Goal: Communication & Community: Answer question/provide support

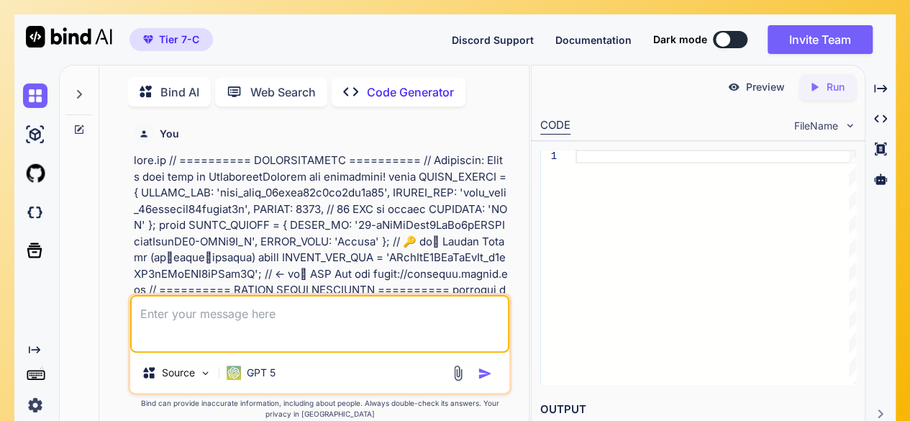
type textarea "x"
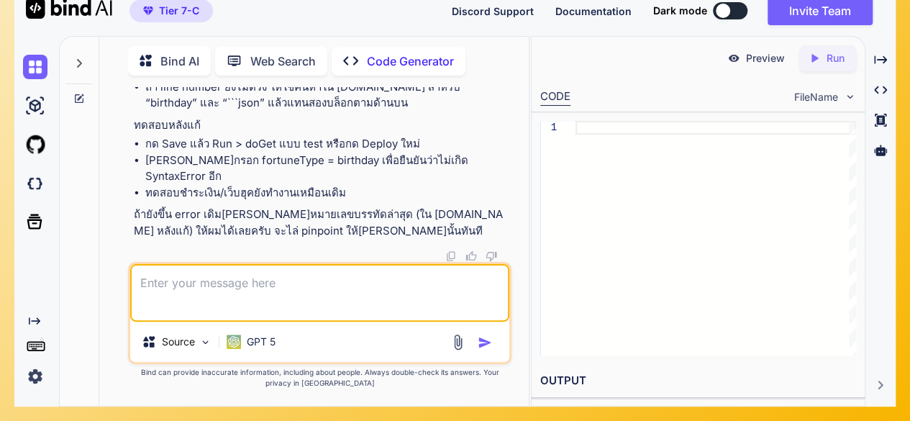
scroll to position [26277, 0]
click at [644, 185] on div at bounding box center [716, 238] width 281 height 235
click at [360, 278] on textarea at bounding box center [319, 293] width 379 height 58
type textarea "-"
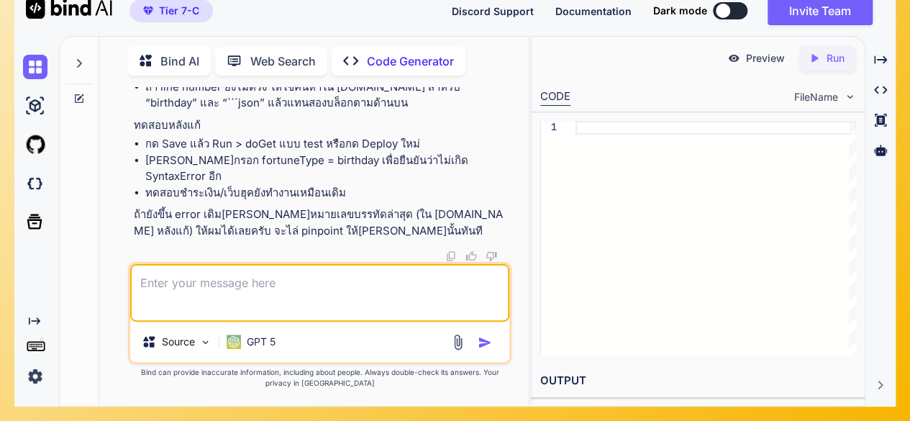
type textarea "x"
type textarea "-v"
type textarea "x"
type textarea "-v'"
type textarea "x"
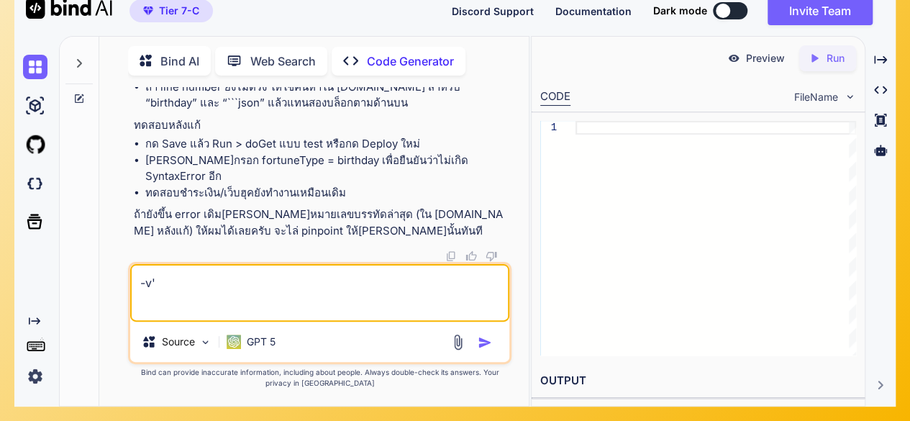
type textarea "-v"
type textarea "x"
type textarea "-"
type textarea "x"
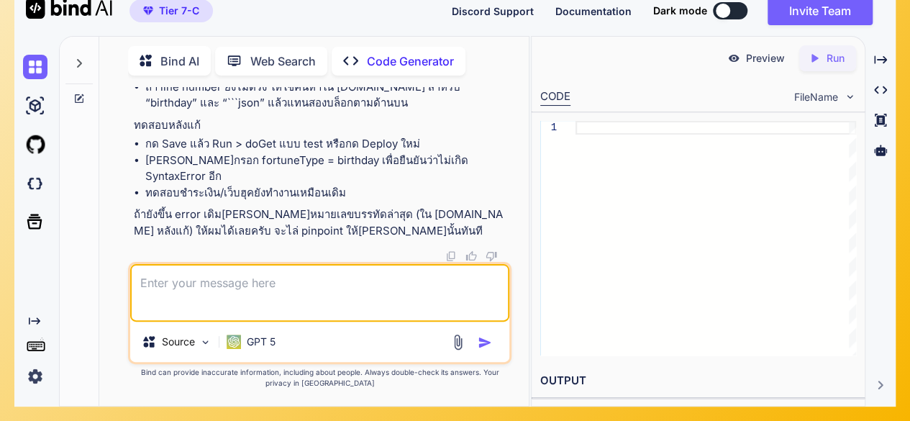
type textarea "ข"
type textarea "x"
type textarea "ขอ"
type textarea "x"
type textarea "ขอไ"
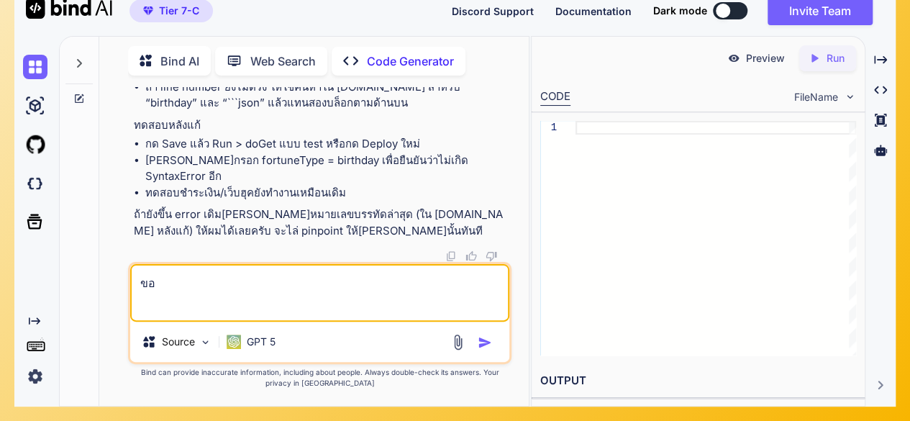
type textarea "x"
type textarea "ขอไฟ"
type textarea "x"
type textarea "ขอไฟล"
type textarea "x"
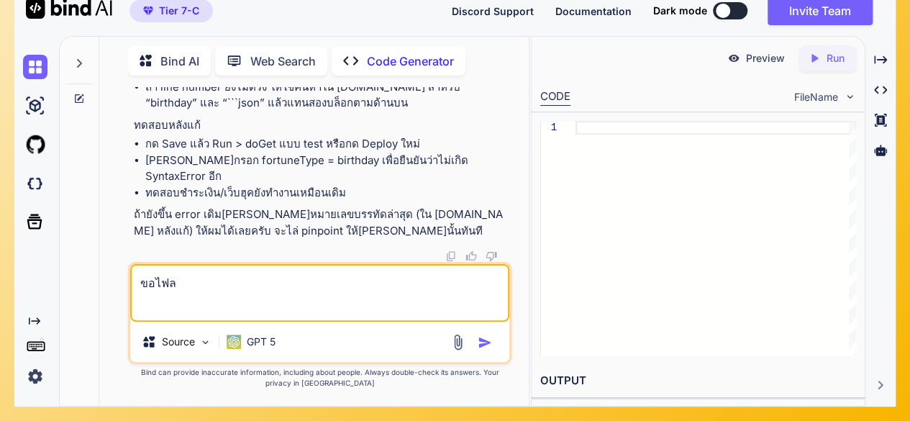
type textarea "ขอไฟล์"
type textarea "x"
type textarea "ขอไฟล์ท"
type textarea "x"
type textarea "ขอไฟล์ที"
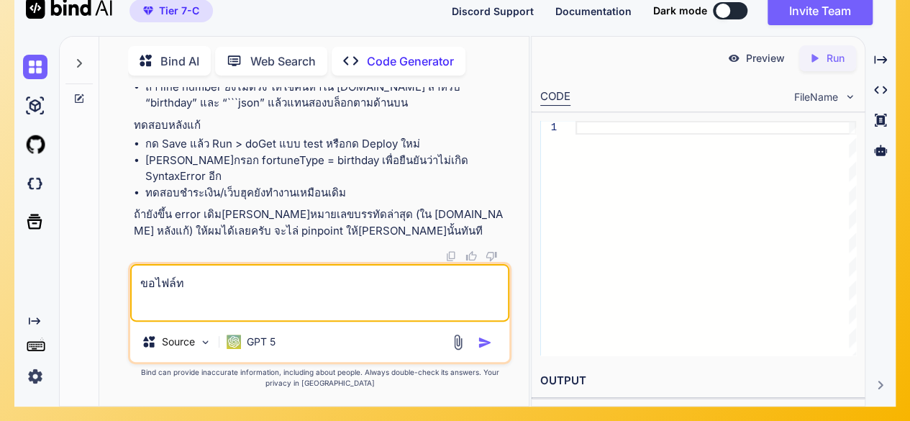
type textarea "x"
type textarea "ขอไฟล์ที่"
type textarea "x"
type textarea "ขอไฟล์ที่แ"
type textarea "x"
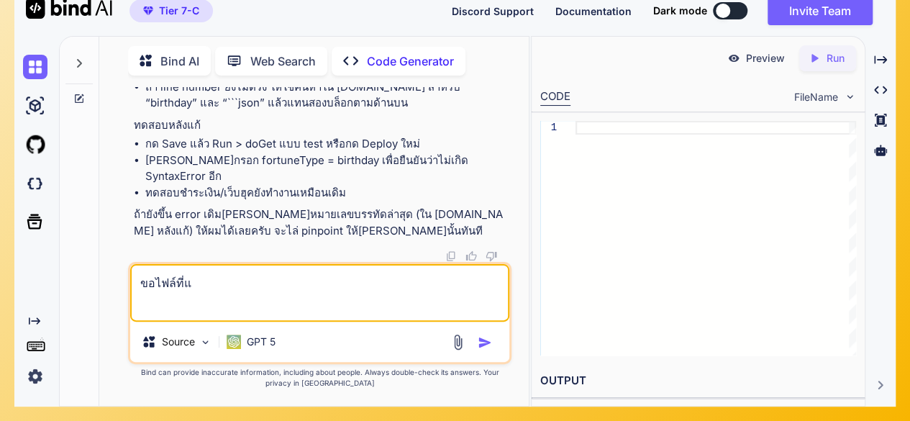
type textarea "ขอไฟล์ที่แก"
type textarea "x"
type textarea "ขอไฟล์ที่แก้"
type textarea "x"
type textarea "ขอไฟล์ที่แก้ไ"
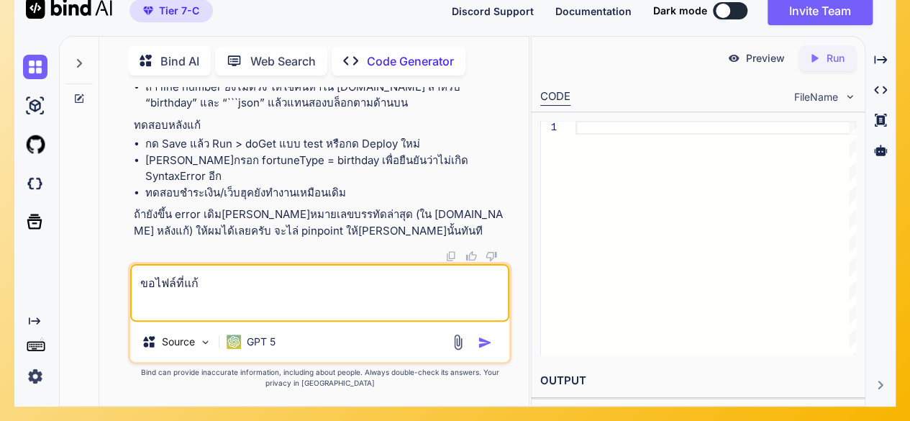
type textarea "x"
type textarea "ขอไฟล์ที่แก้ไข"
type textarea "x"
type textarea "ขอไฟล์ที่แก้ไขแ"
type textarea "x"
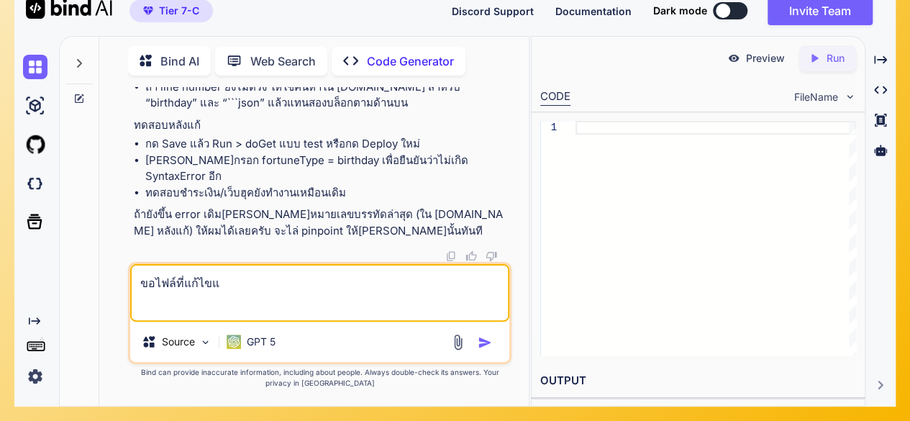
type textarea "ขอไฟล์ที่แก้ไขแล"
type textarea "x"
type textarea "ขอไฟล์ที่แก้ไขแล้"
type textarea "x"
type textarea "ขอไฟล์ที่แก้ไขแล้ว"
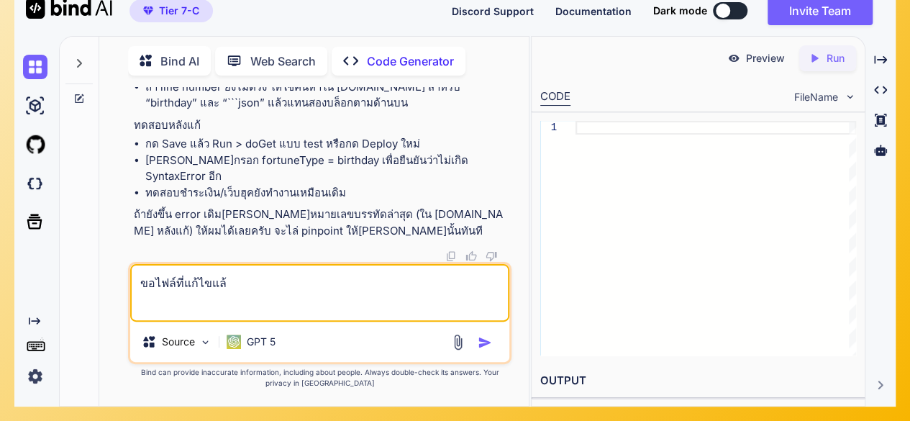
type textarea "x"
type textarea "ขอไฟล์ที่แก้ไขแล้วเ"
type textarea "x"
type textarea "ขอไฟล์ที่แก้ไขแล้วเต"
type textarea "x"
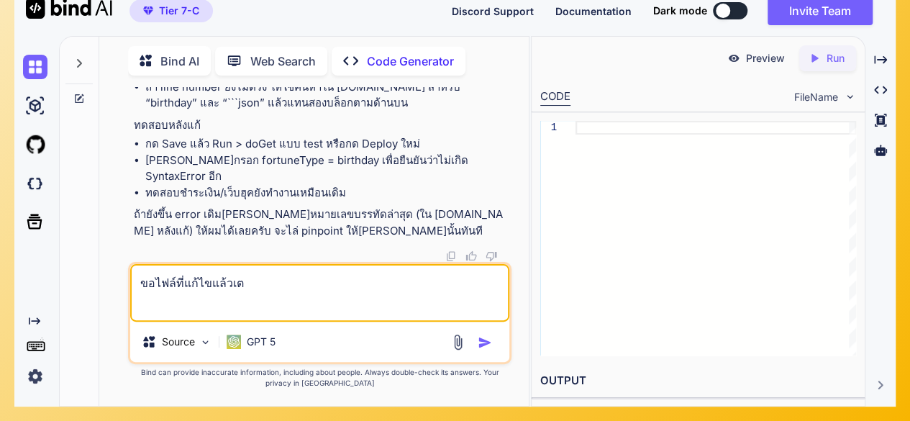
type textarea "ขอไฟล์ที่แก้ไขแล้วเต็"
type textarea "x"
type textarea "ขอไฟล์ที่แก้ไขแล้วเต็ท"
type textarea "x"
type textarea "ขอไฟล์ที่แก้ไขแล้วเต็"
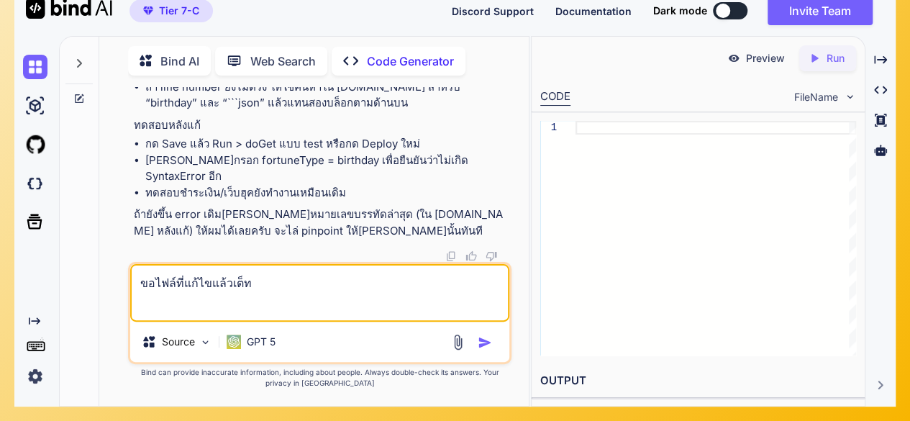
type textarea "x"
type textarea "ขอไฟล์ที่แก้ไขแล้วเต็ม"
type textarea "x"
type textarea "ขอไฟล์ที่แก้ไขแล้วเต็มๆ"
type textarea "x"
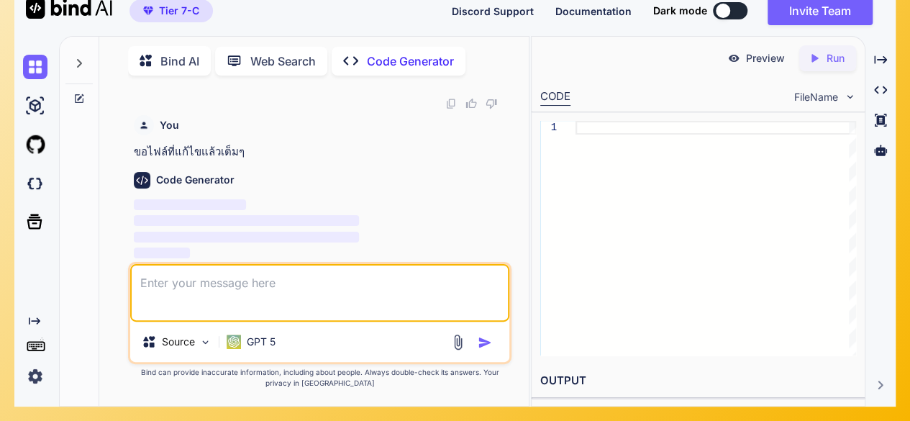
scroll to position [27461, 0]
click at [735, 8] on button at bounding box center [730, 10] width 35 height 17
type textarea "x"
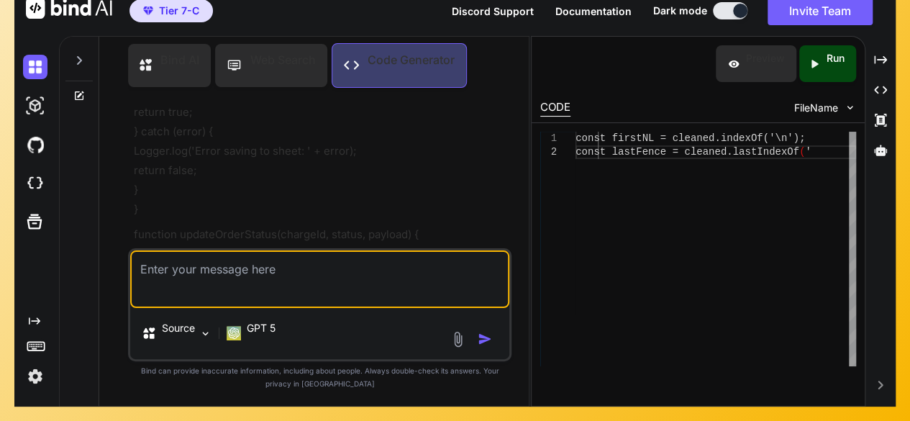
scroll to position [31992, 0]
click at [713, 9] on button at bounding box center [730, 10] width 35 height 17
click at [717, 11] on button at bounding box center [730, 10] width 35 height 17
click at [727, 6] on button at bounding box center [730, 10] width 35 height 17
click at [718, 14] on button at bounding box center [730, 10] width 35 height 17
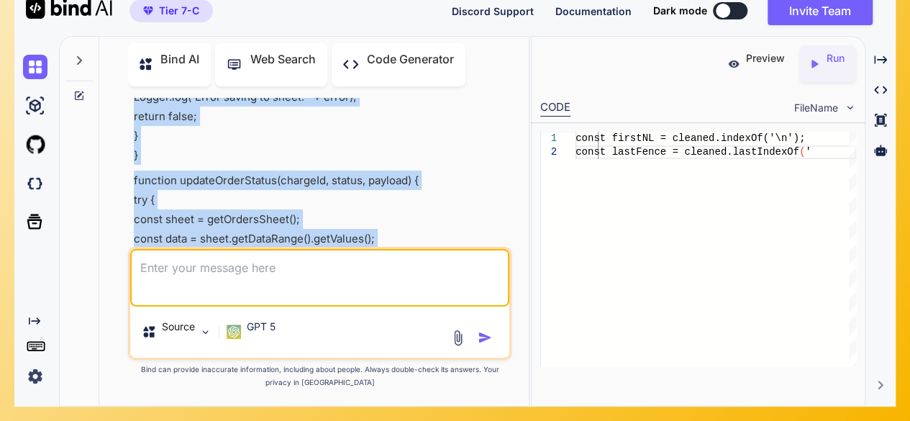
scroll to position [21889, 0]
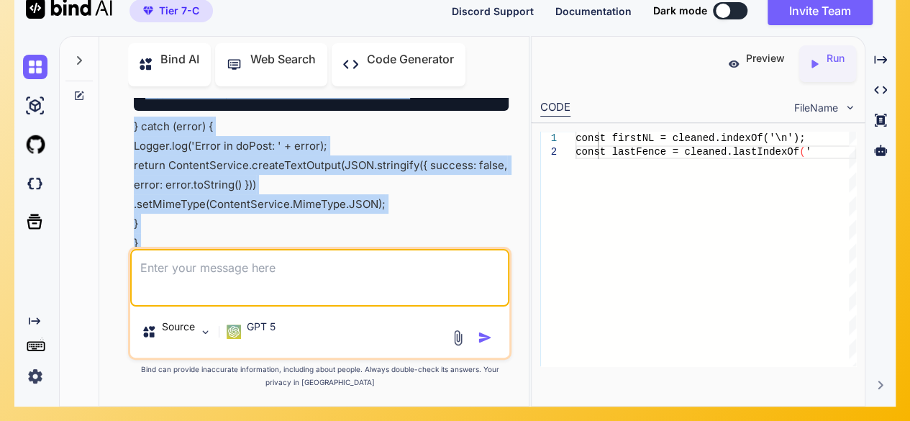
drag, startPoint x: 151, startPoint y: 122, endPoint x: 209, endPoint y: 243, distance: 134.5
click at [209, 245] on div "You Code Generator The provided code is a Google Apps Script project that integ…" at bounding box center [321, 172] width 381 height 149
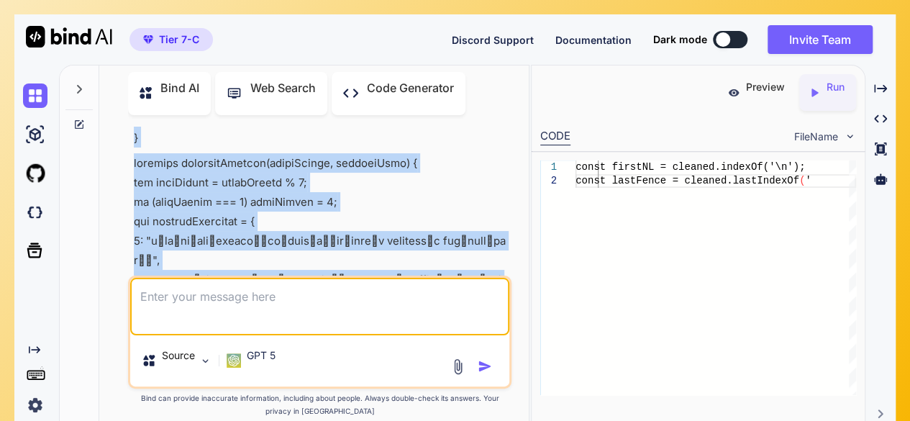
scroll to position [27345, 0]
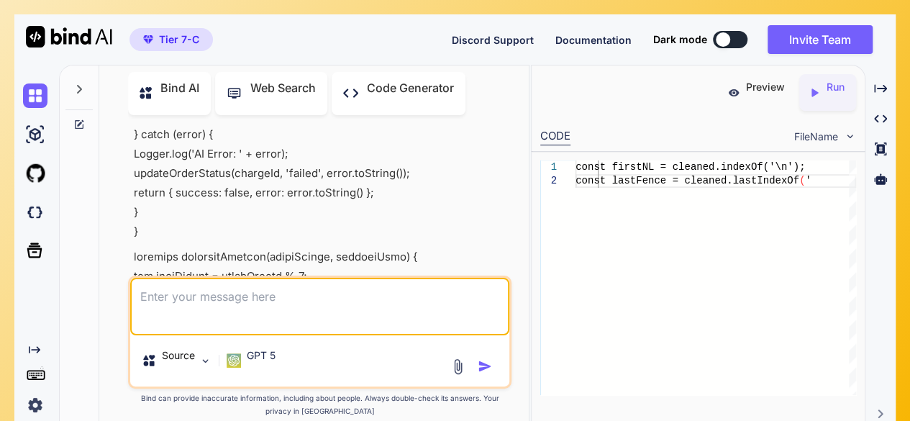
click at [246, 305] on textarea at bounding box center [319, 307] width 379 height 58
type textarea "ำ"
type textarea "export มาแยกเป็น .txt ได้ไหม"
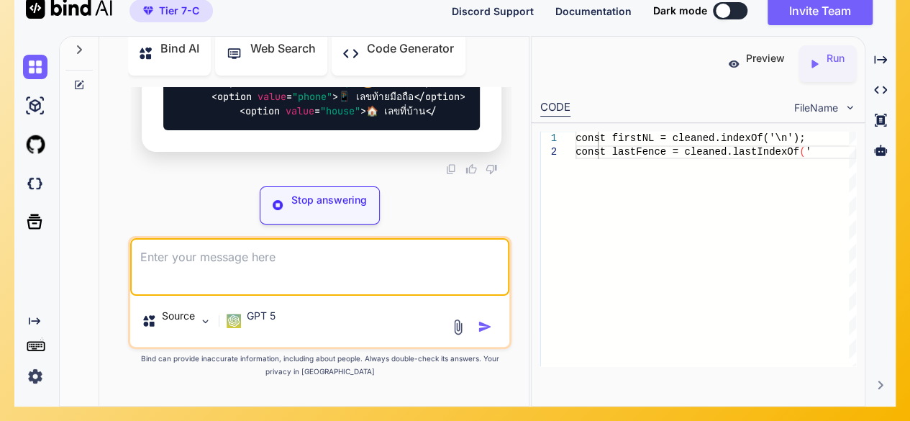
scroll to position [53421, 0]
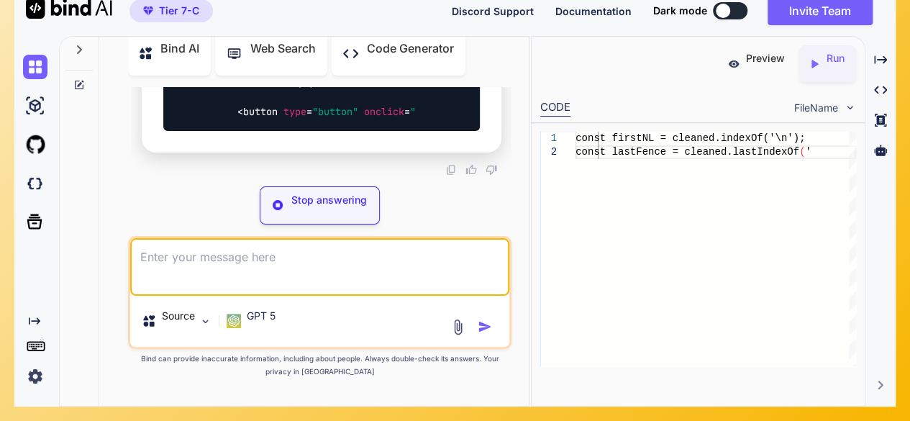
click at [125, 83] on div "Bind AI Web Search Created with Pixso. Code Generator You Code Generator The pr…" at bounding box center [314, 216] width 430 height 379
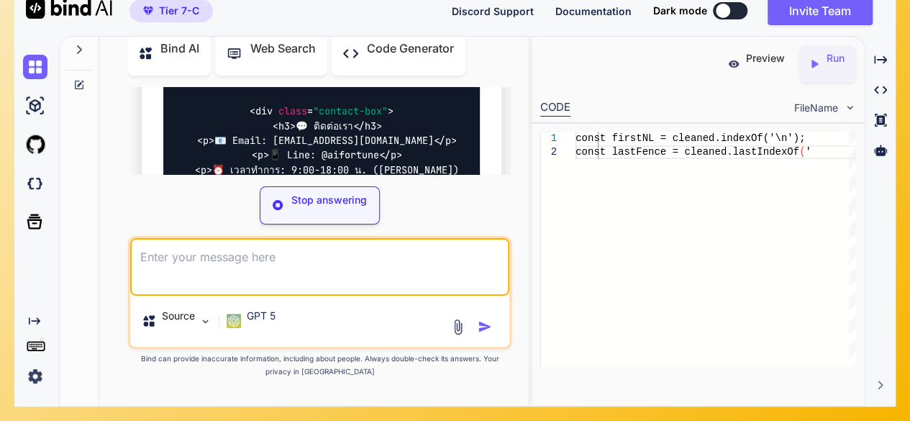
scroll to position [53402, 0]
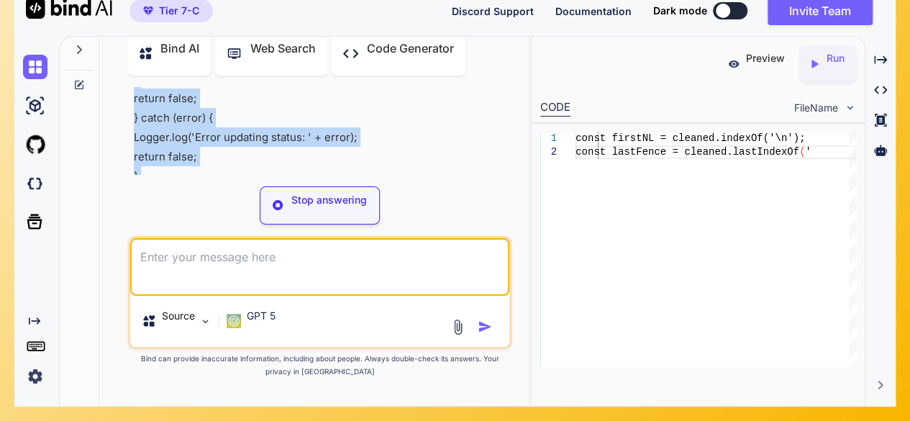
scroll to position [45233, 0]
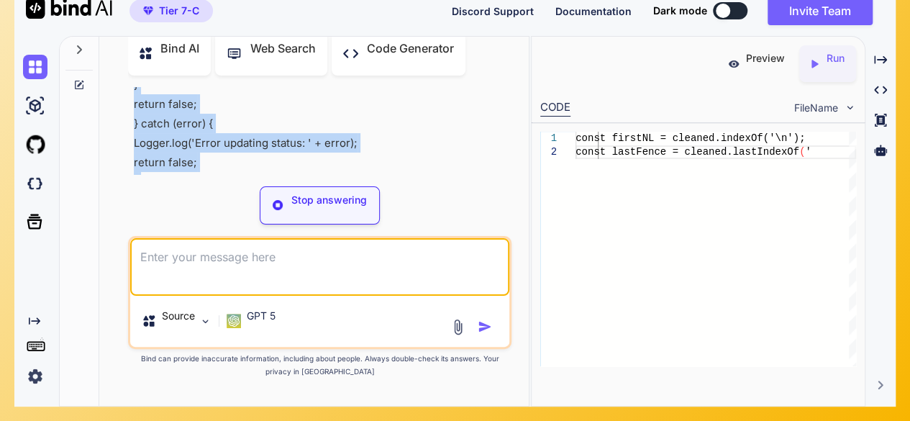
drag, startPoint x: 153, startPoint y: 112, endPoint x: 145, endPoint y: 101, distance: 13.0
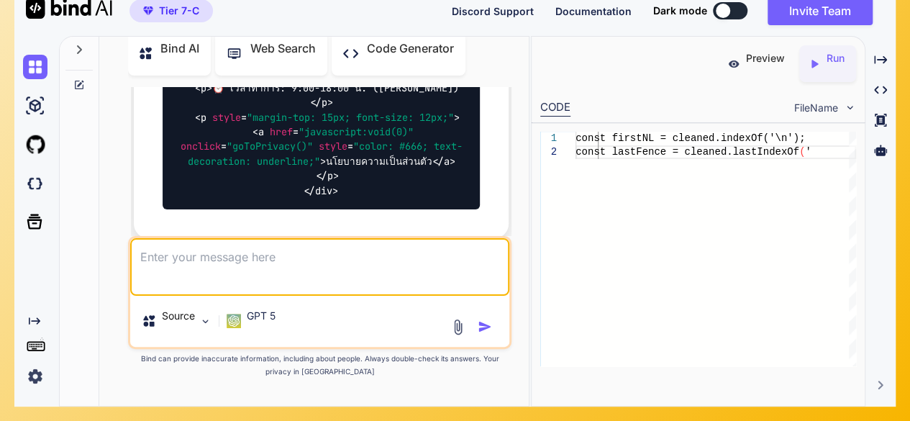
scroll to position [53616, 0]
drag, startPoint x: 227, startPoint y: 166, endPoint x: 266, endPoint y: 188, distance: 45.4
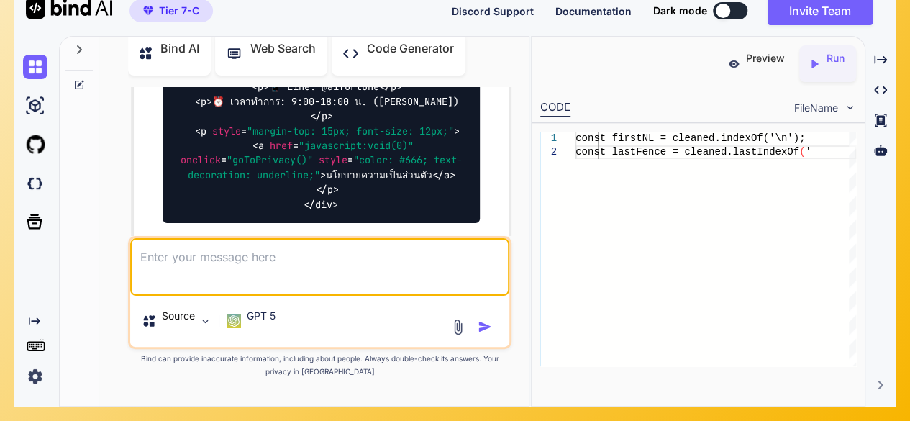
scroll to position [53599, 0]
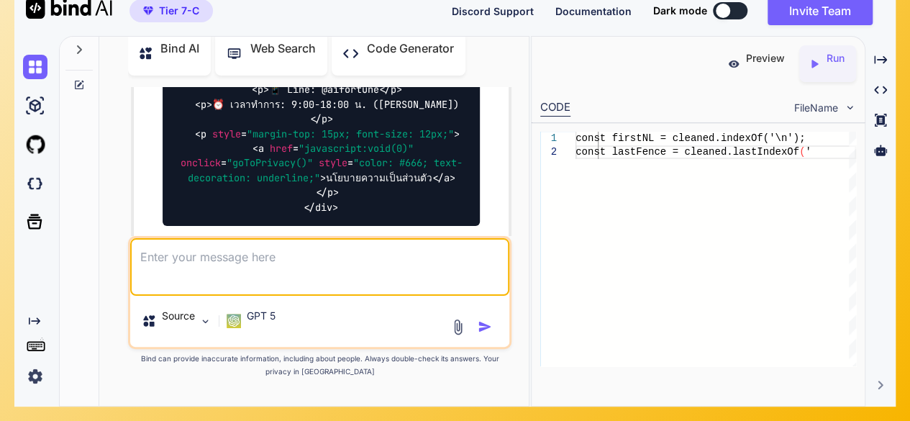
click at [569, 151] on div at bounding box center [557, 152] width 35 height 14
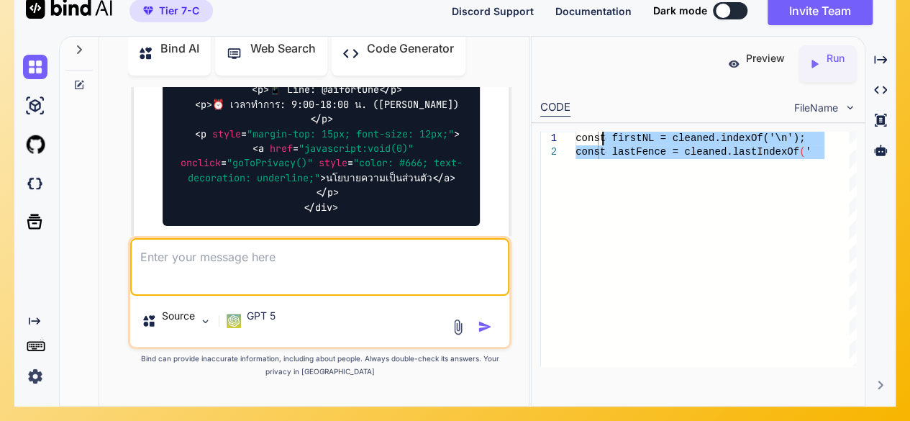
drag, startPoint x: 810, startPoint y: 187, endPoint x: 604, endPoint y: 137, distance: 211.2
click at [604, 137] on div "const firstNL = cleaned.indexOf('\n'); const lastFence = cleaned.lastIndexOf ( '" at bounding box center [716, 249] width 281 height 235
type textarea "const firstNL = cleaned.indexOf('\n'); const lastFence = cleaned.lastIndexOf('"
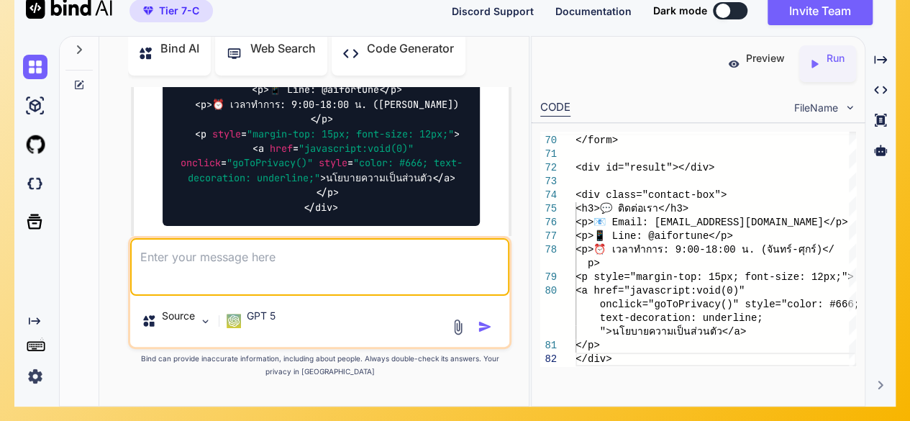
click at [762, 73] on div "Preview" at bounding box center [756, 63] width 81 height 37
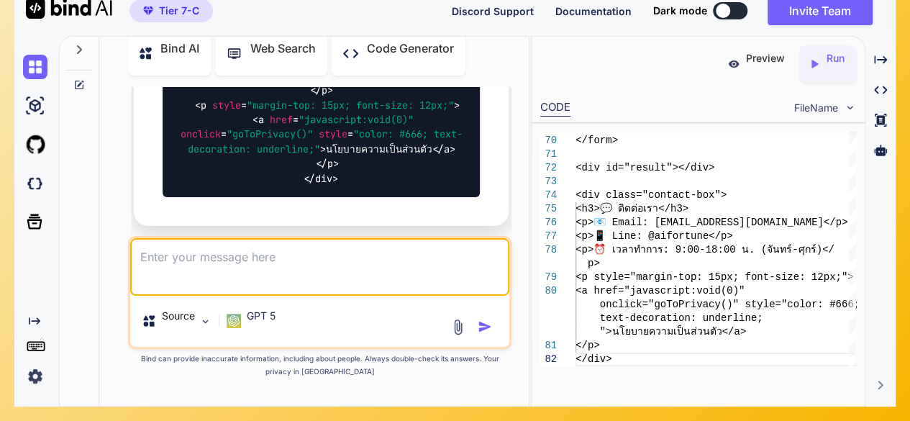
scroll to position [53587, 0]
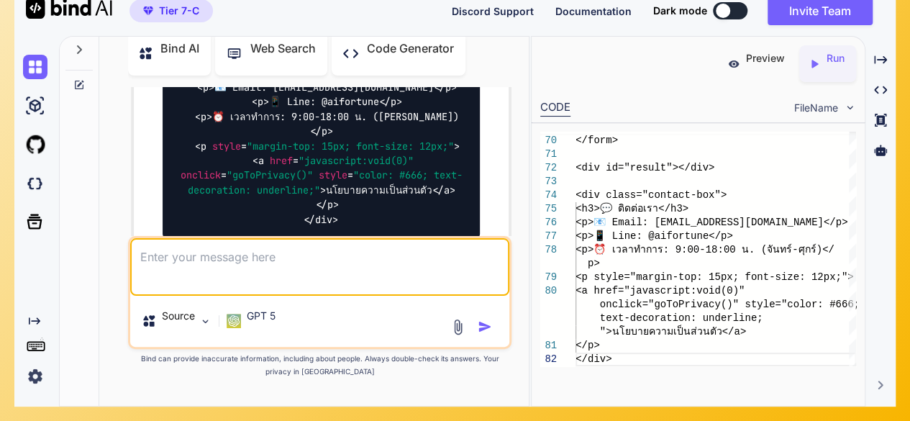
drag, startPoint x: 219, startPoint y: 125, endPoint x: 405, endPoint y: 124, distance: 186.4
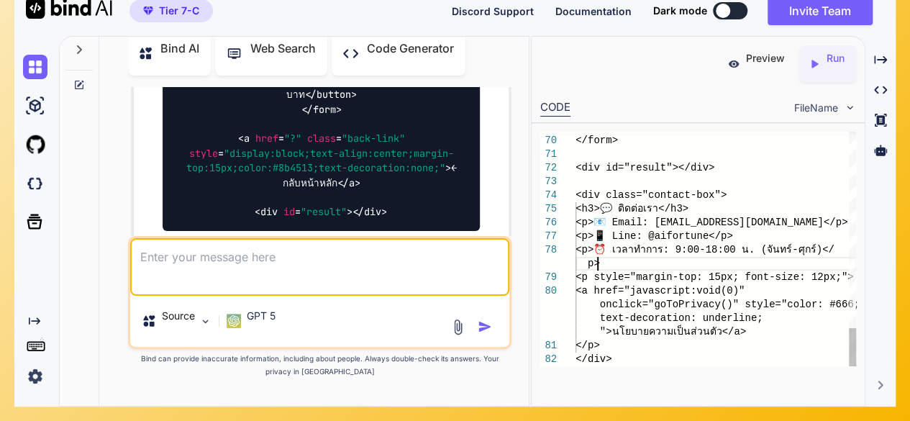
scroll to position [0, 0]
drag, startPoint x: 652, startPoint y: 269, endPoint x: 622, endPoint y: 242, distance: 40.8
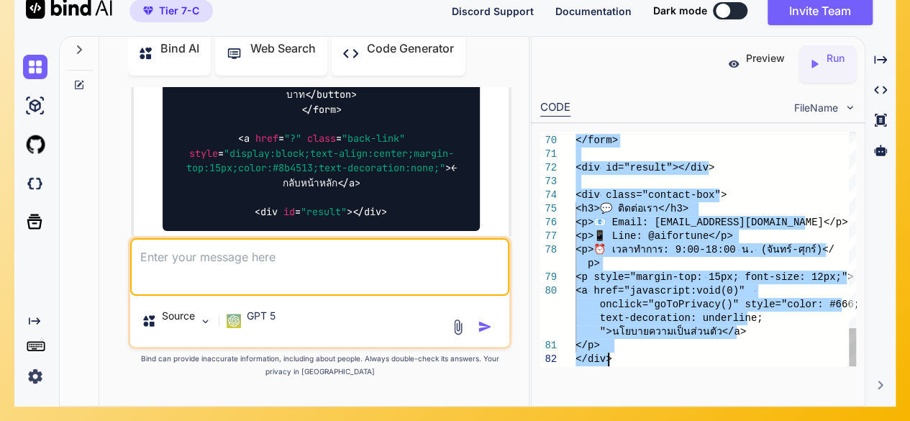
type textarea "<div class="trust-badge"> <h3>✅ ลูกค้าไว้วางใจเรามากกว่า</h3> <div class="count…"
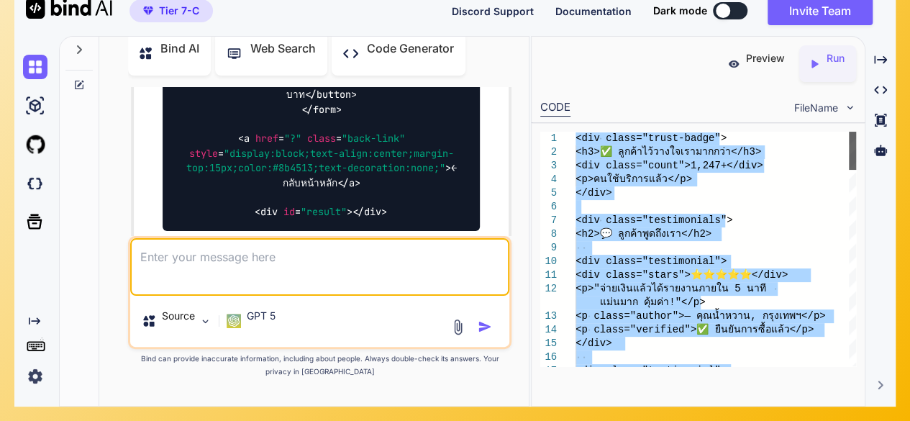
click at [856, 132] on div at bounding box center [852, 151] width 7 height 38
click at [878, 63] on icon "Created with Pixso." at bounding box center [880, 59] width 13 height 13
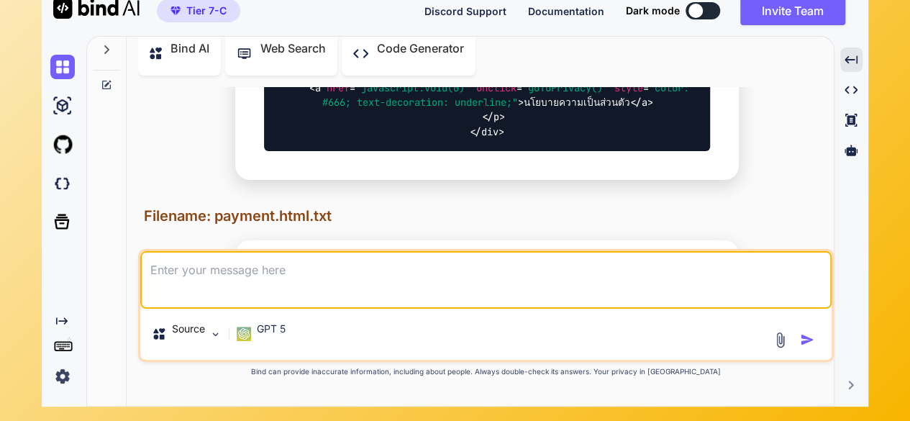
scroll to position [41373, 0]
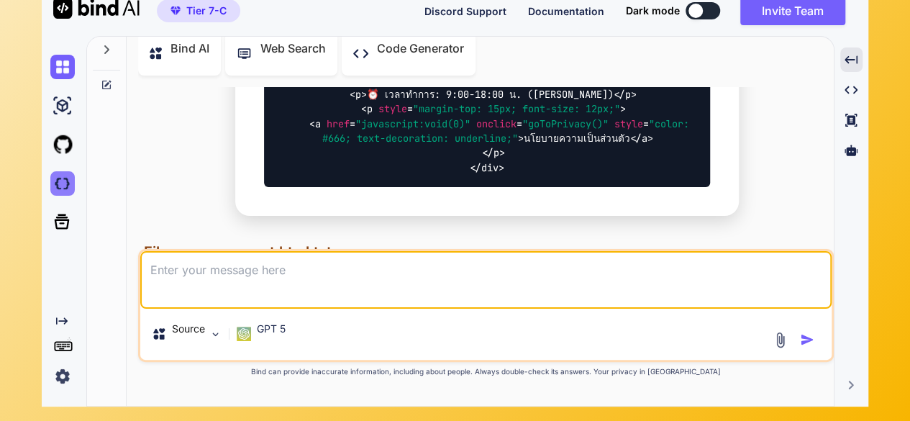
click at [71, 182] on img at bounding box center [62, 183] width 24 height 24
click at [160, 284] on textarea at bounding box center [486, 280] width 692 height 58
paste textarea "Syntax error: SyntaxError: Unexpected identifier 'Numeriscope' line: 324 file: …"
type textarea "Syntax error: SyntaxError: Unexpected identifier 'Numeriscope' line: 324 file: …"
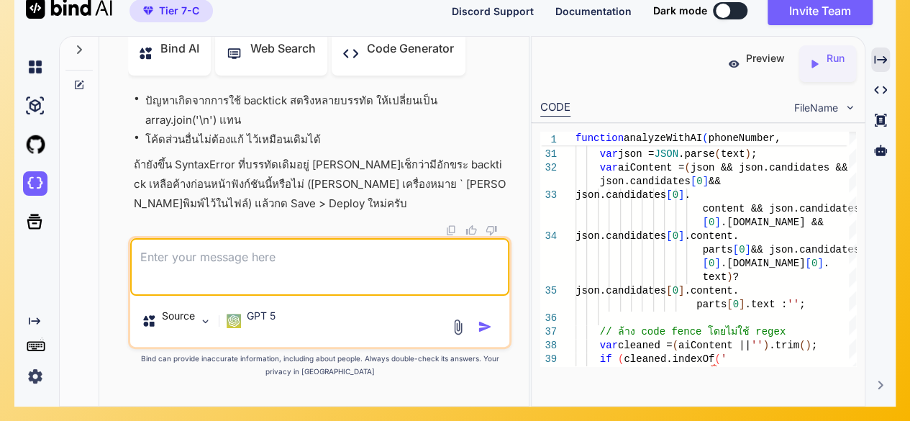
scroll to position [58240, 0]
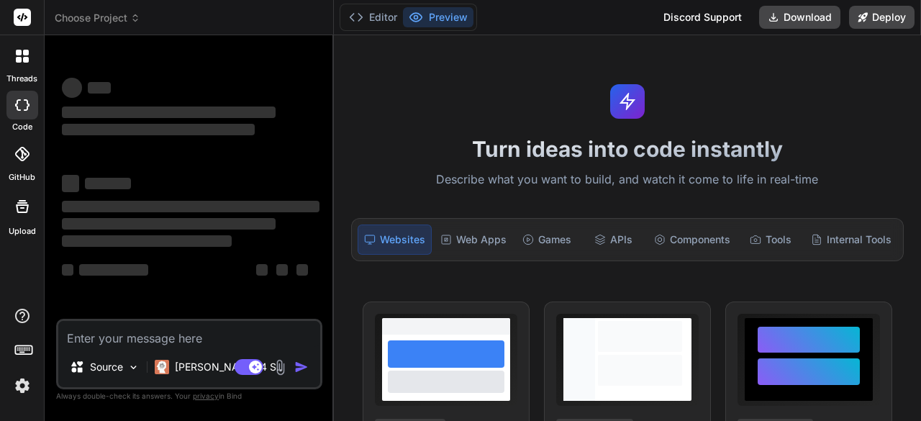
type textarea "x"
